Goal: Information Seeking & Learning: Learn about a topic

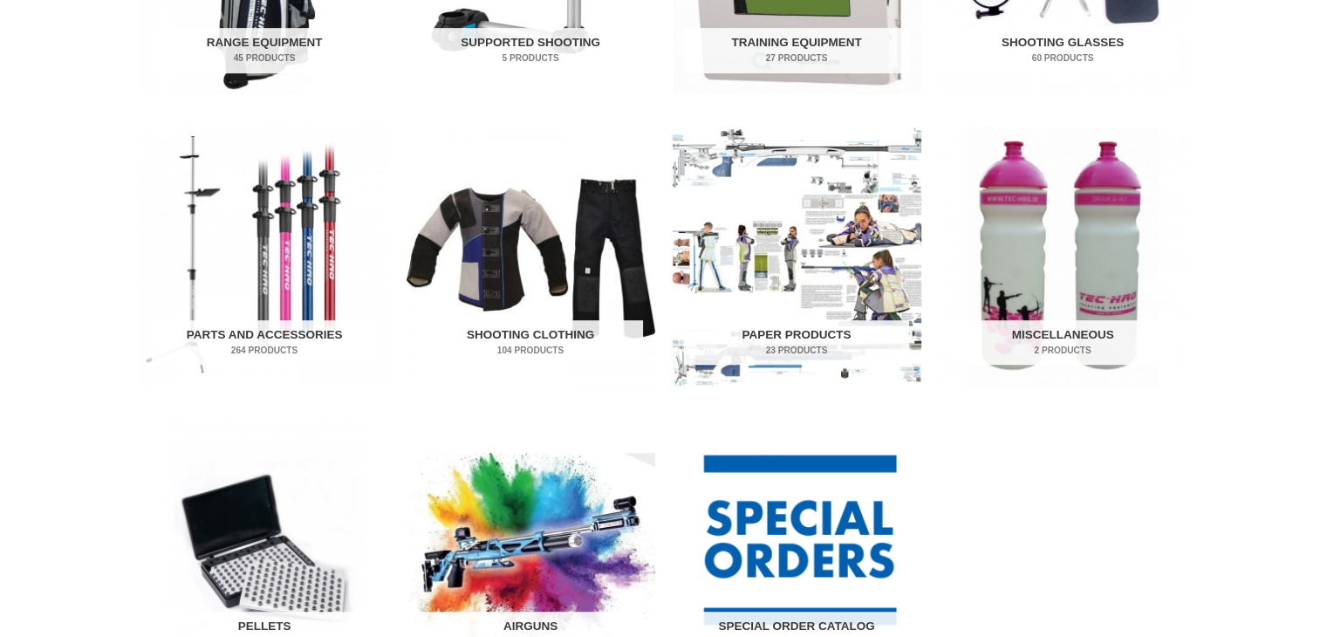
scroll to position [1005, 0]
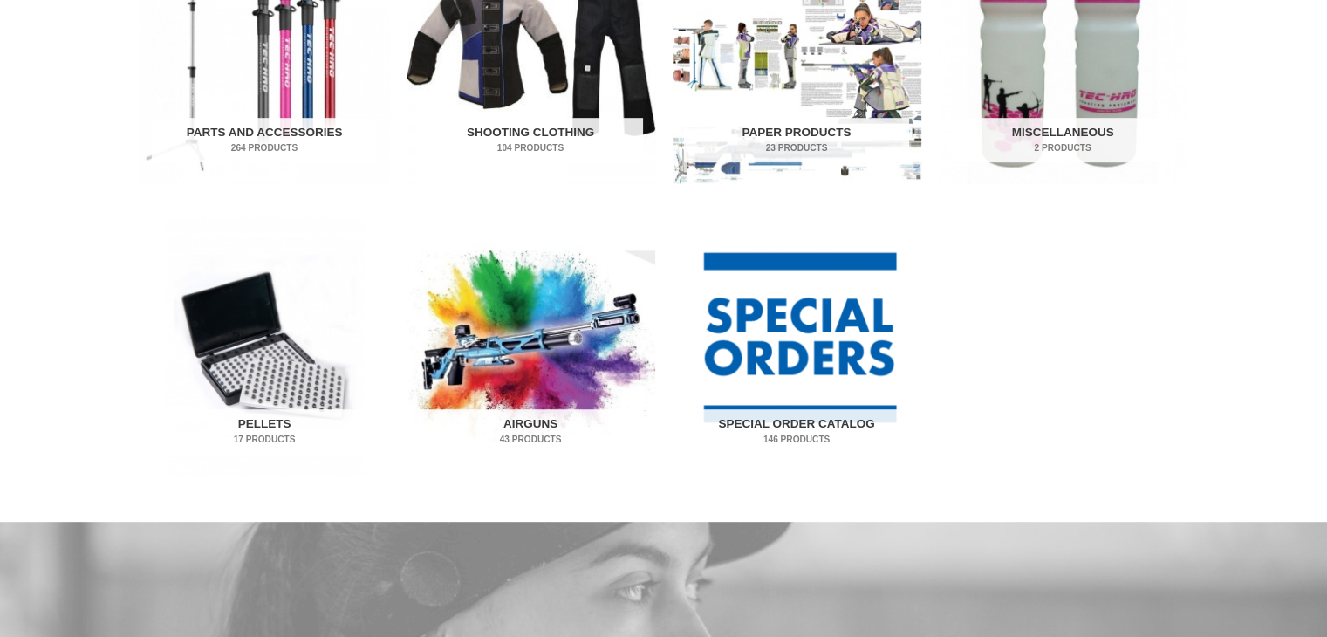
drag, startPoint x: 1339, startPoint y: 42, endPoint x: 1317, endPoint y: 229, distance: 189.0
click at [1317, 229] on html "Skip to content Shop Service My account Menu Toggle Orders Wishlist Support Con…" at bounding box center [663, 614] width 1327 height 3238
click at [538, 293] on img "Visit product category Airguns" at bounding box center [531, 345] width 249 height 259
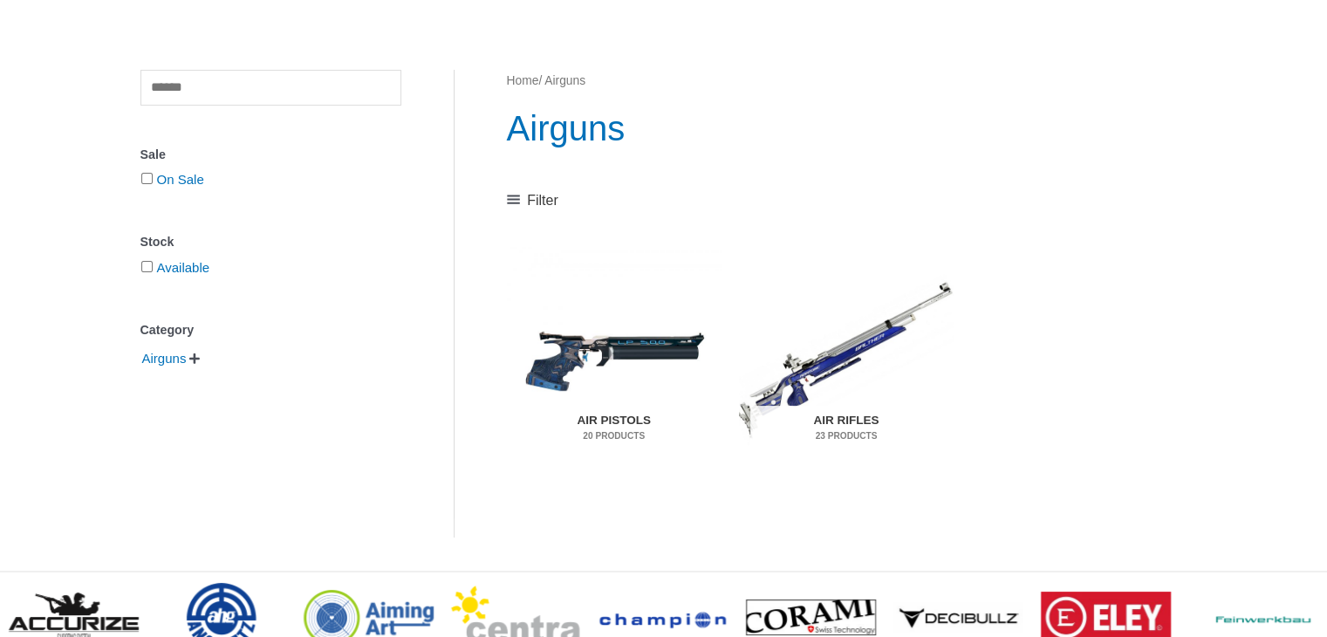
scroll to position [168, 0]
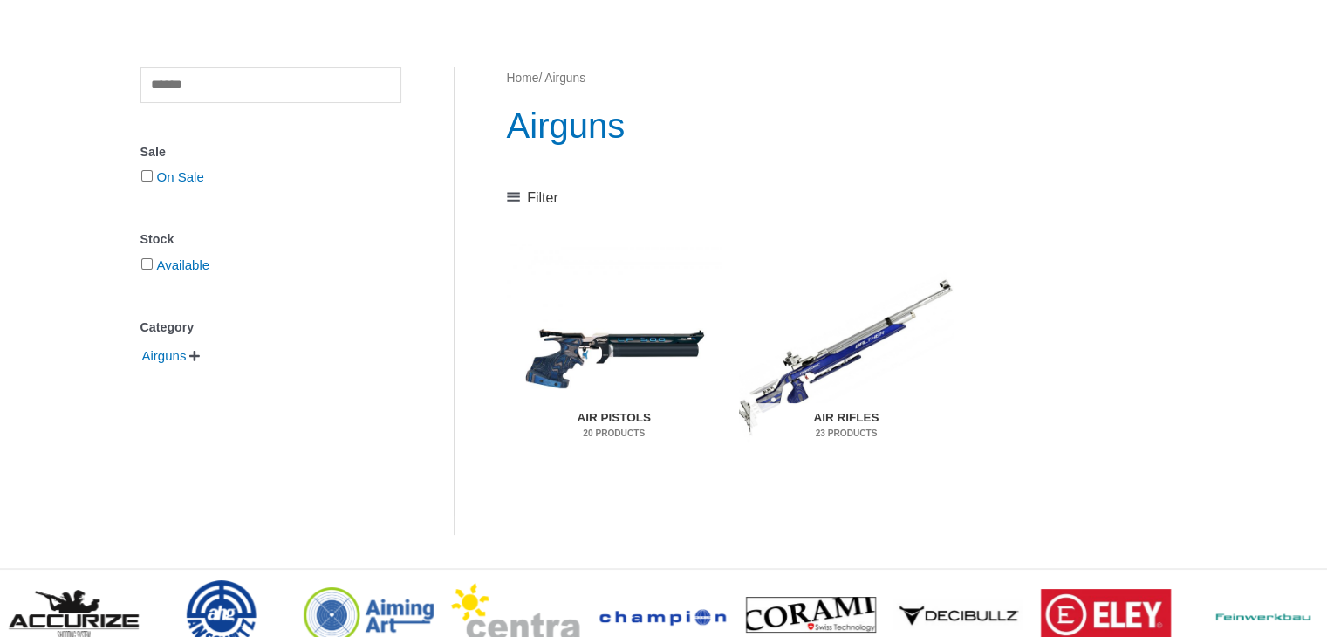
click at [591, 341] on img "Visit product category Air Pistols" at bounding box center [614, 356] width 215 height 225
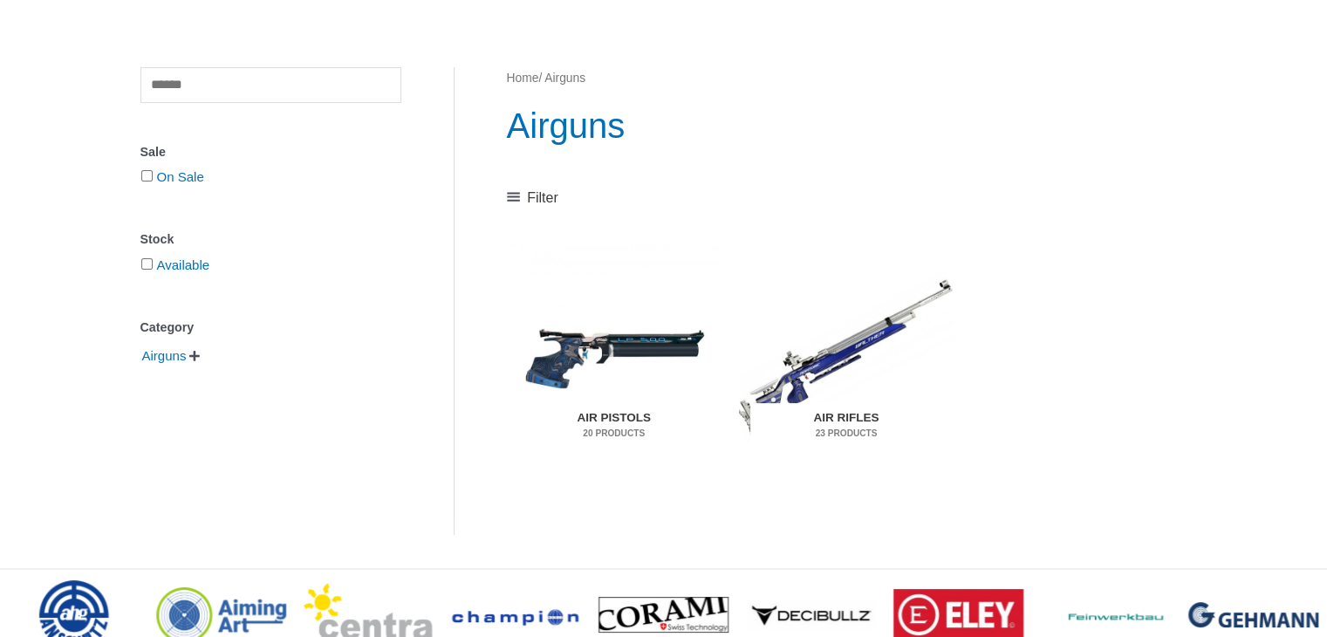
click at [840, 320] on img "Visit product category Air Rifles" at bounding box center [846, 356] width 215 height 225
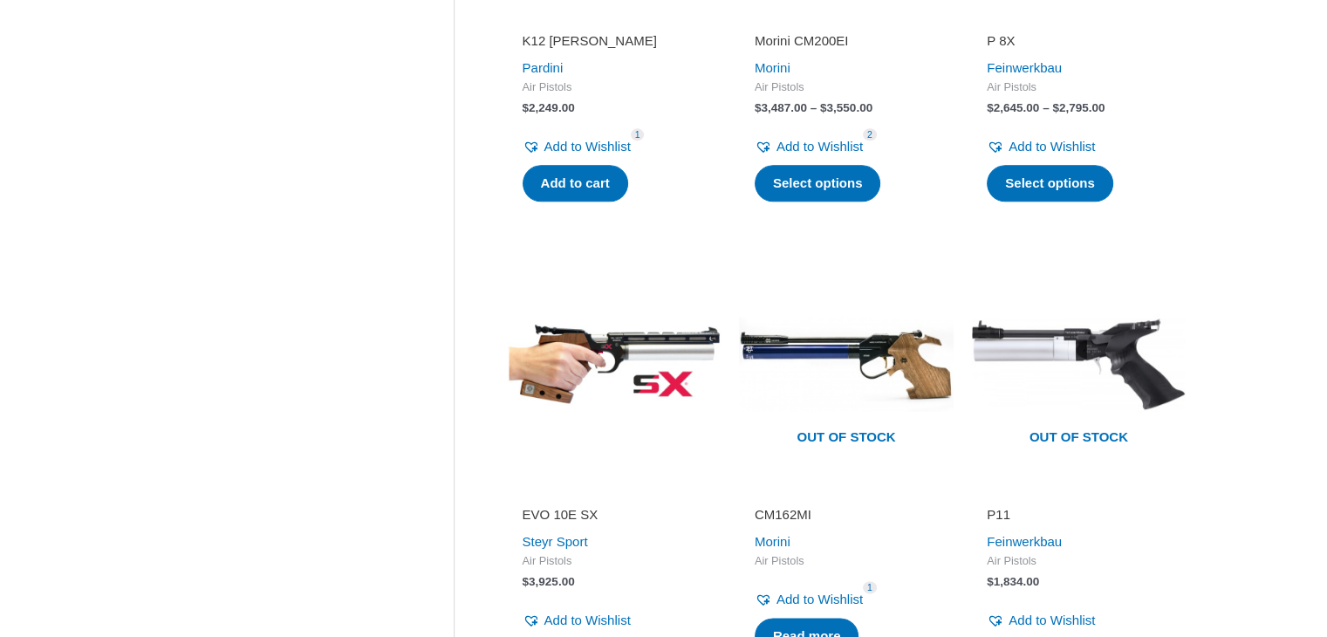
scroll to position [2247, 0]
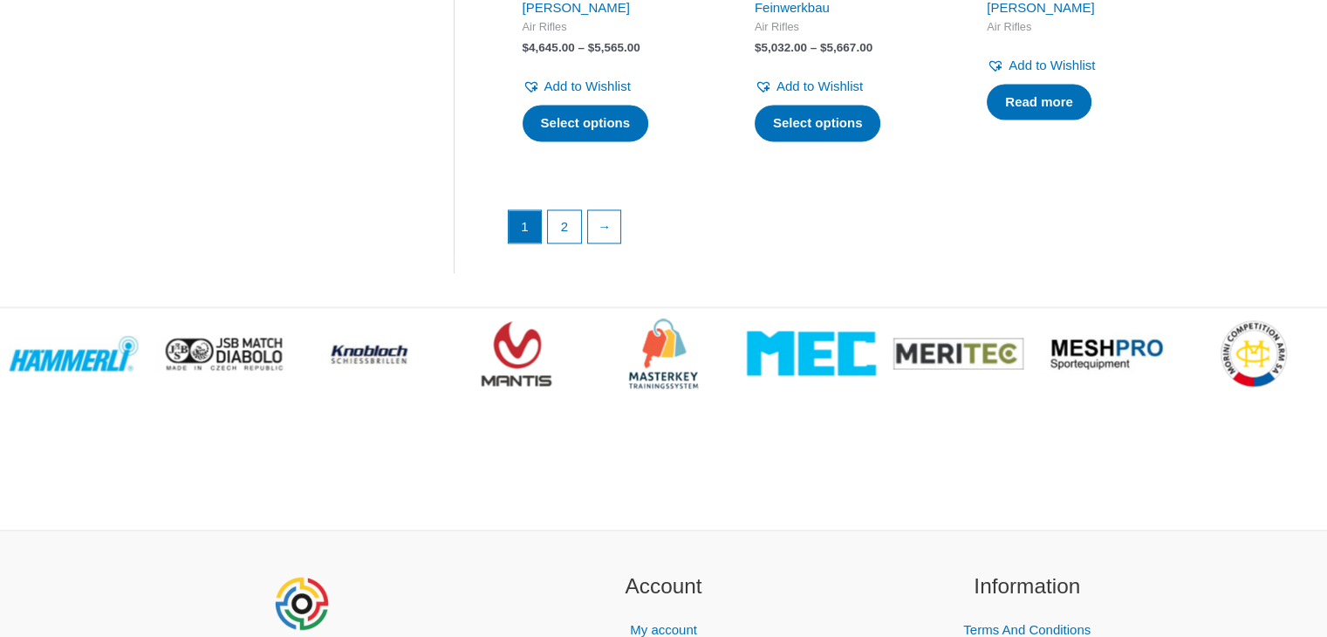
scroll to position [2597, 0]
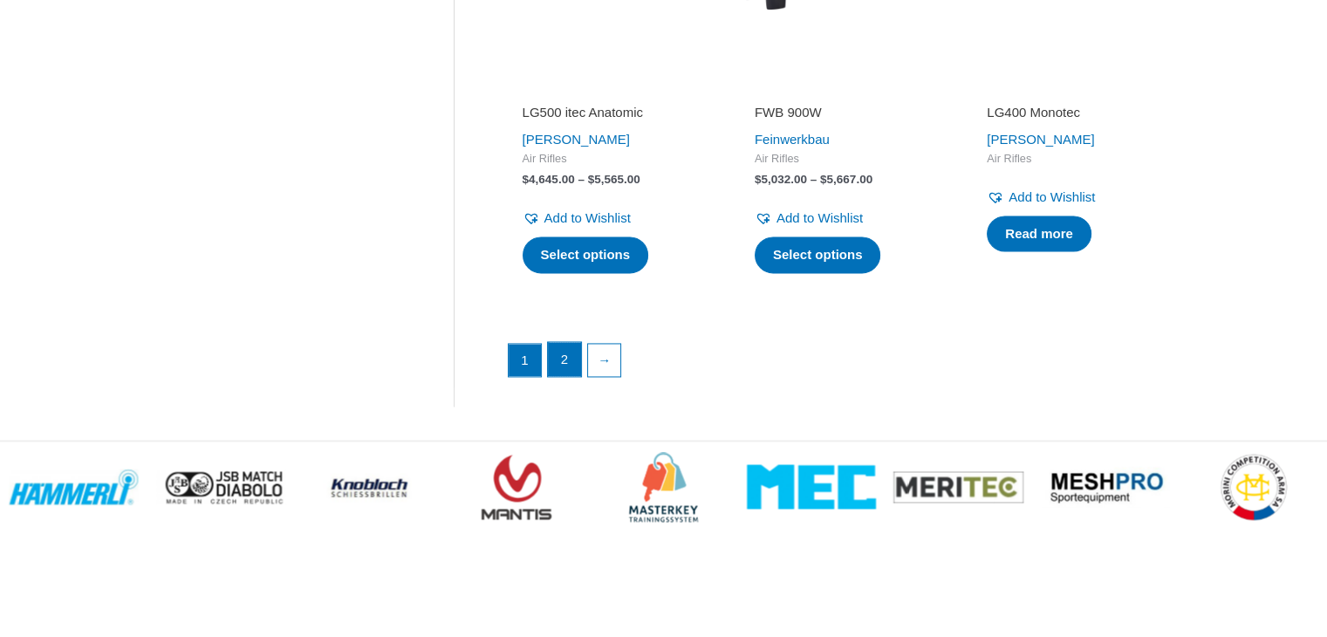
click at [566, 364] on link "2" at bounding box center [564, 359] width 33 height 35
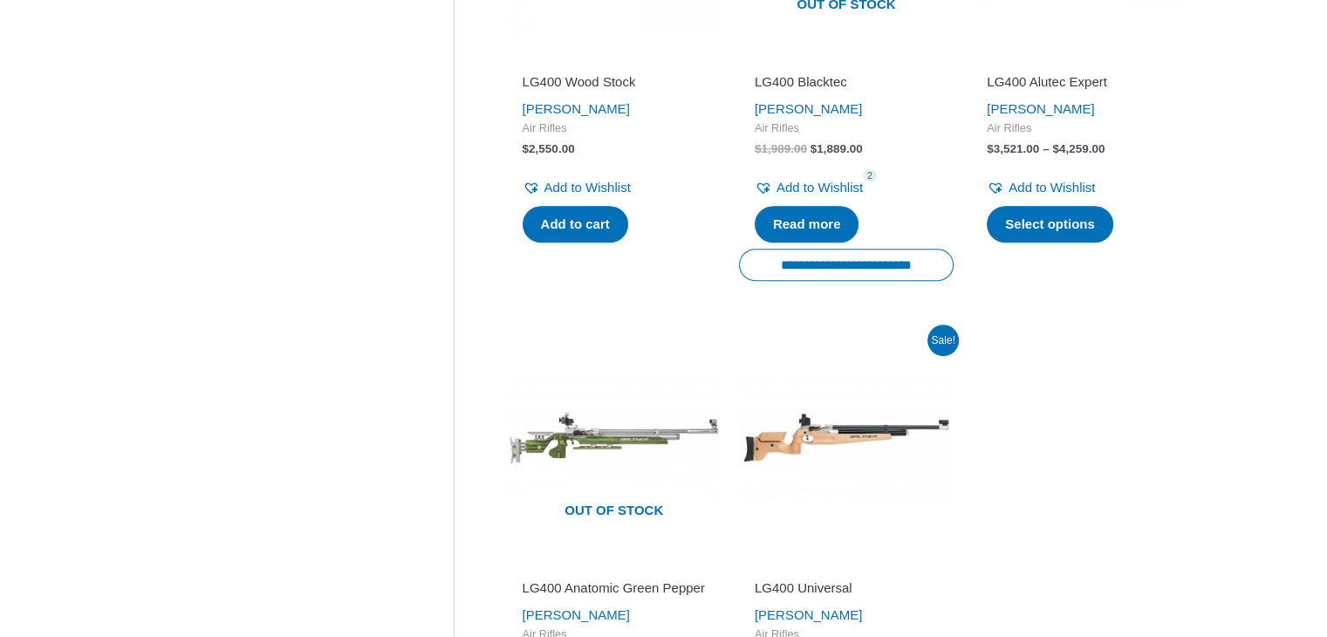
scroll to position [1144, 0]
